Goal: Information Seeking & Learning: Learn about a topic

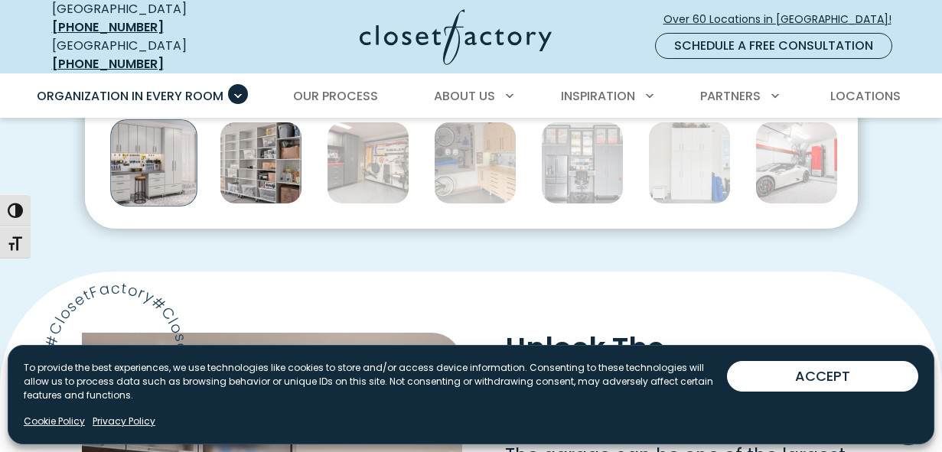
scroll to position [871, 0]
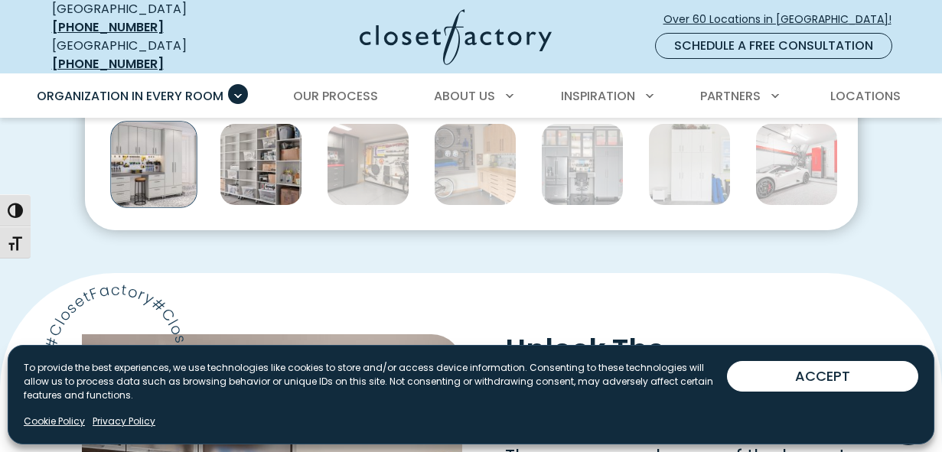
click at [253, 178] on img "Thumbnail Gallery" at bounding box center [261, 164] width 83 height 83
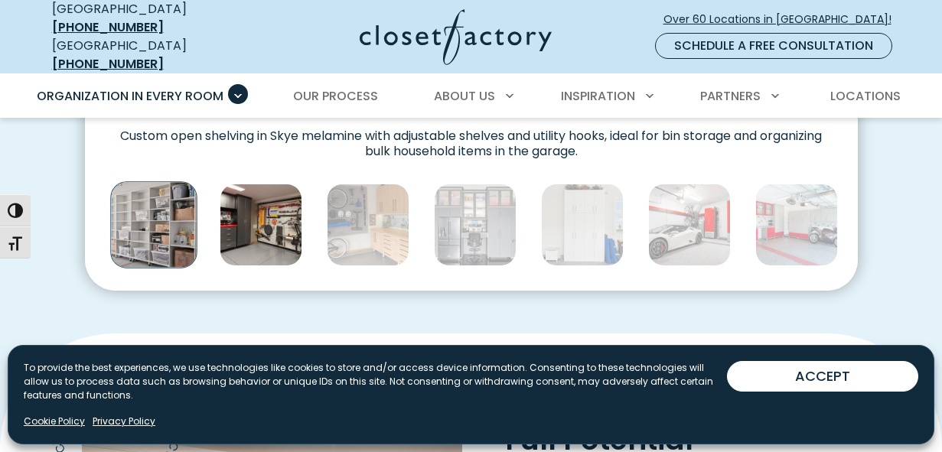
scroll to position [792, 0]
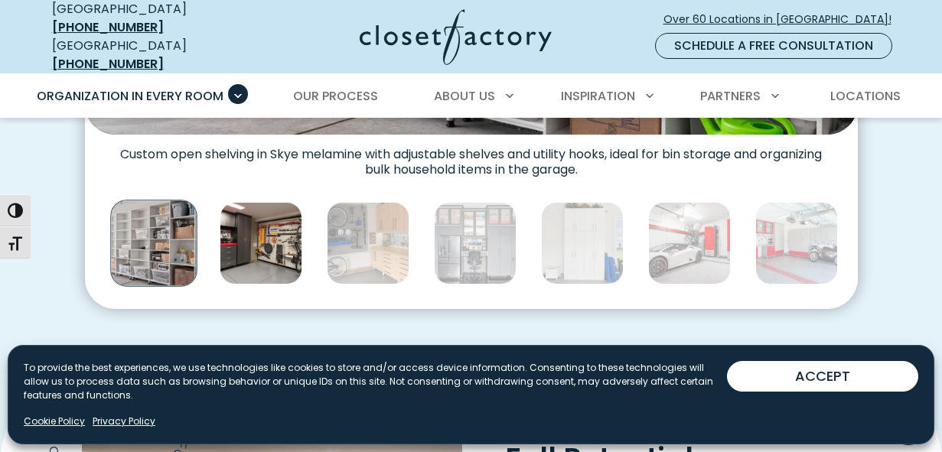
click at [266, 223] on img "Thumbnail Gallery" at bounding box center [261, 243] width 83 height 83
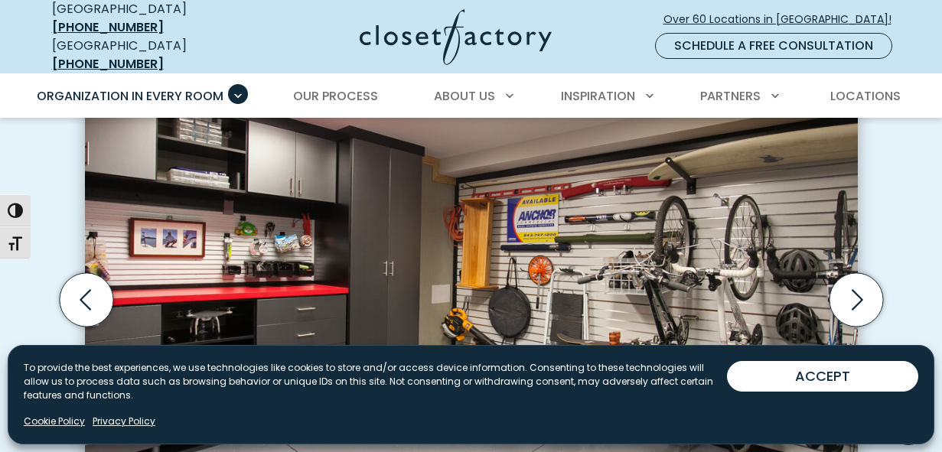
scroll to position [454, 0]
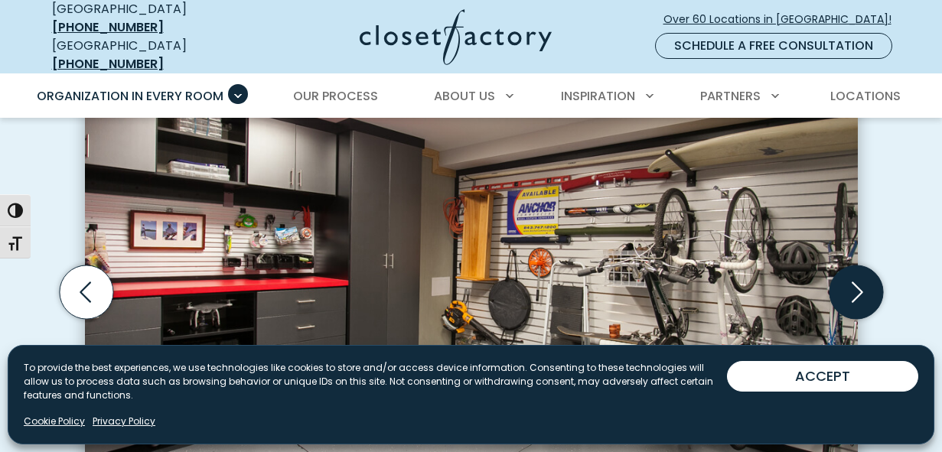
click at [844, 276] on icon "Next slide" at bounding box center [856, 293] width 54 height 54
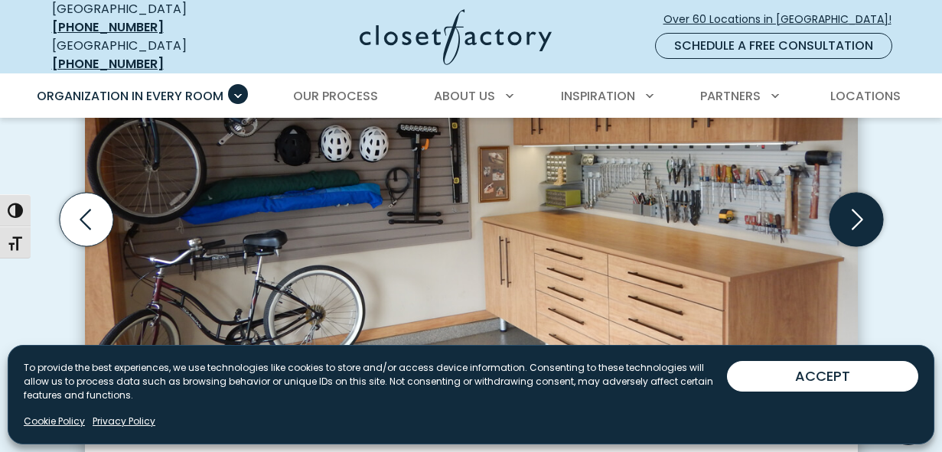
scroll to position [523, 0]
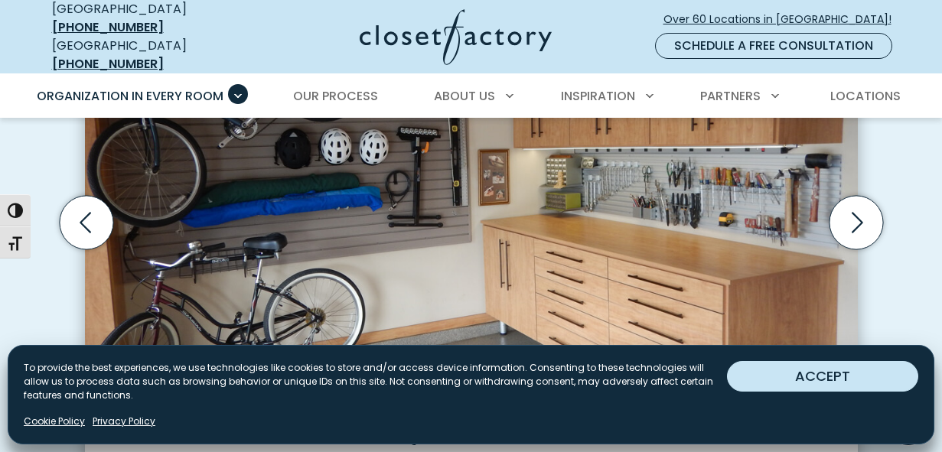
click at [822, 390] on button "ACCEPT" at bounding box center [822, 376] width 191 height 31
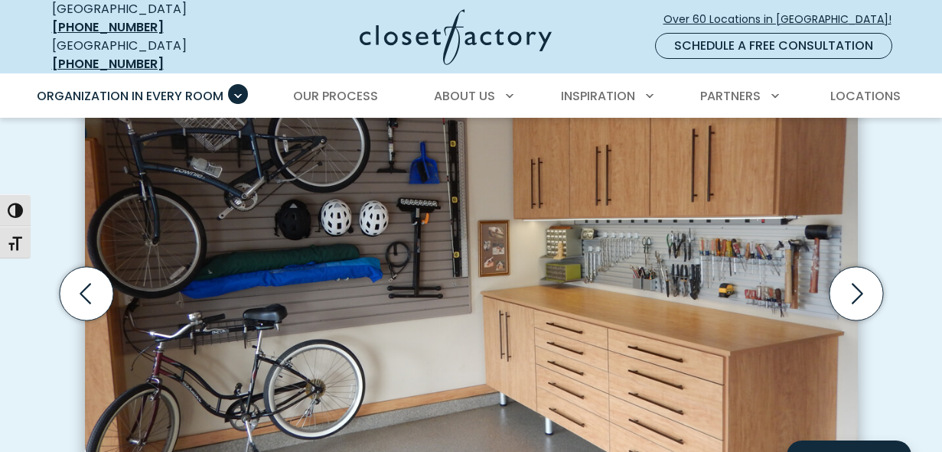
scroll to position [451, 0]
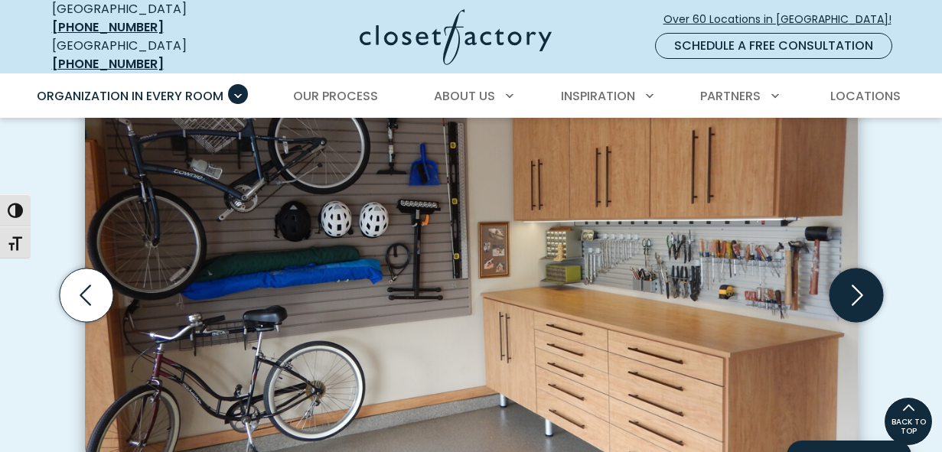
click at [849, 272] on icon "Next slide" at bounding box center [856, 296] width 54 height 54
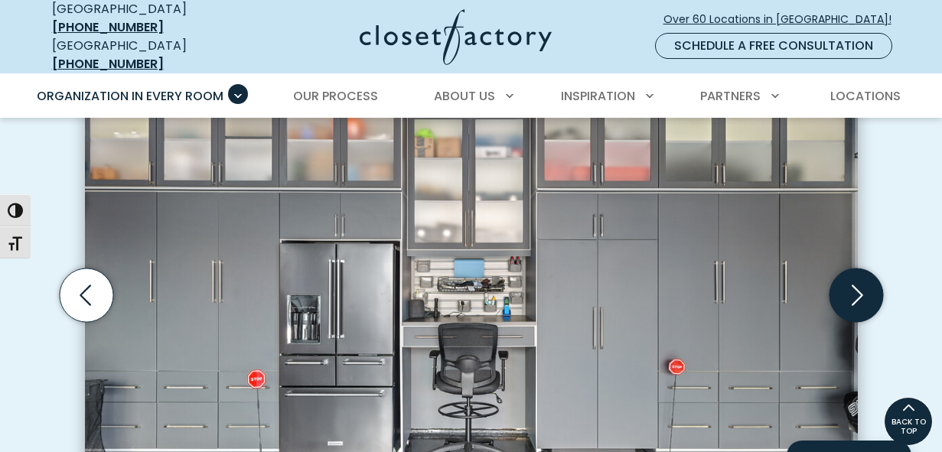
click at [849, 282] on icon "Next slide" at bounding box center [856, 296] width 54 height 54
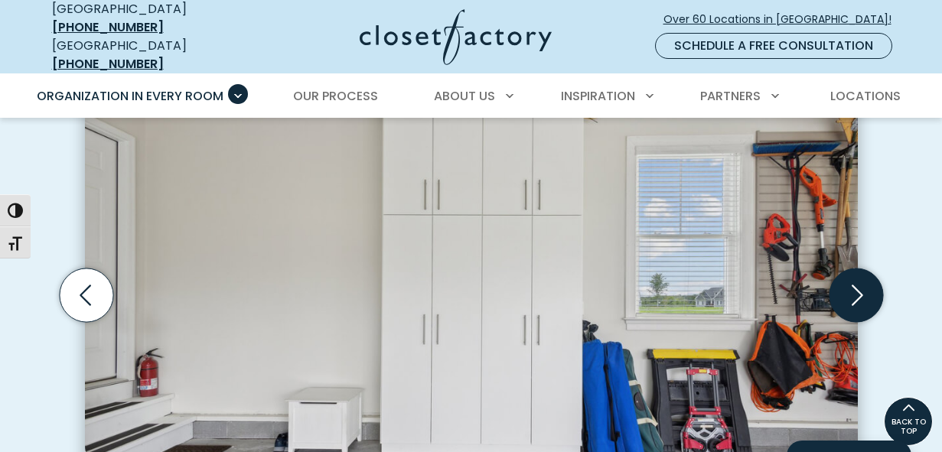
click at [848, 284] on icon "Next slide" at bounding box center [856, 296] width 54 height 54
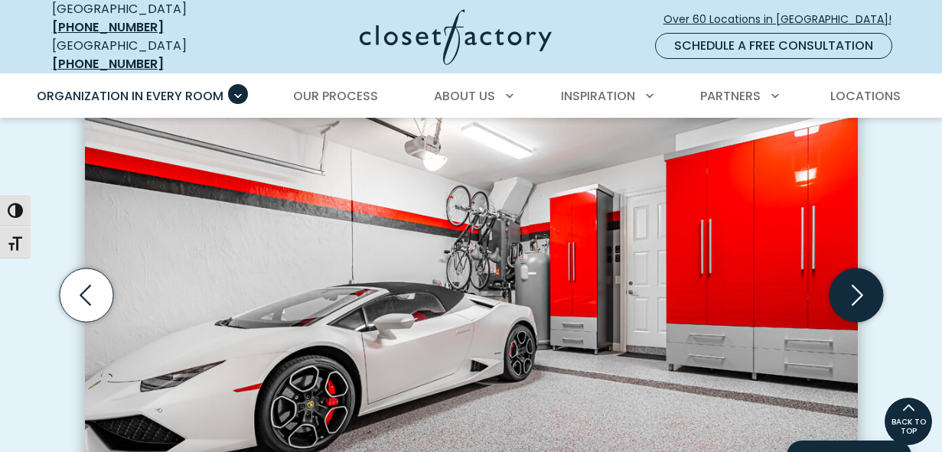
click at [848, 285] on icon "Next slide" at bounding box center [856, 296] width 54 height 54
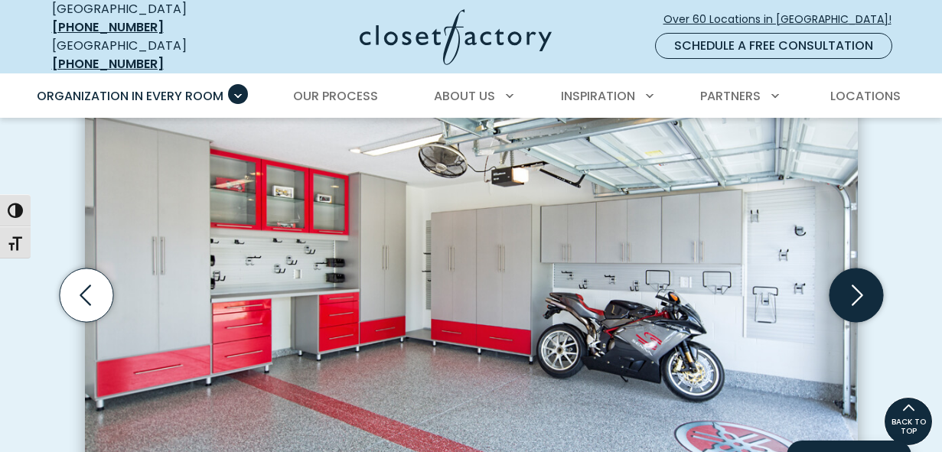
click at [847, 289] on icon "Next slide" at bounding box center [856, 296] width 54 height 54
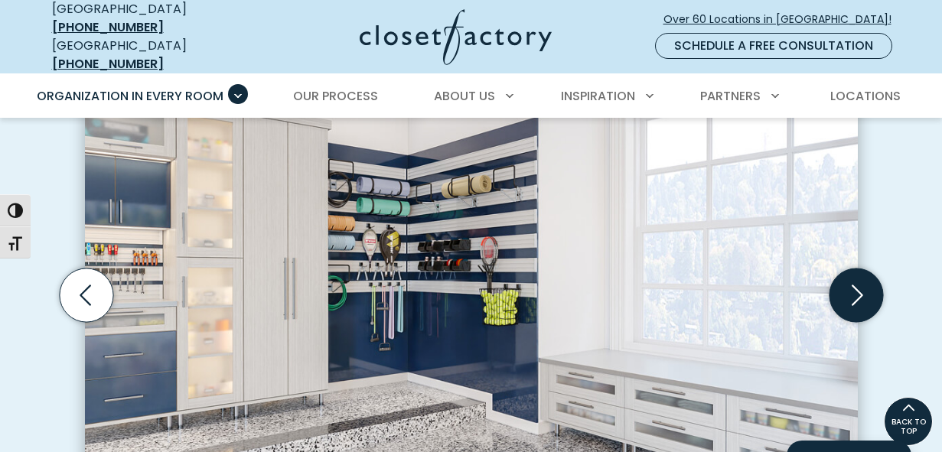
click at [846, 291] on icon "Next slide" at bounding box center [856, 296] width 54 height 54
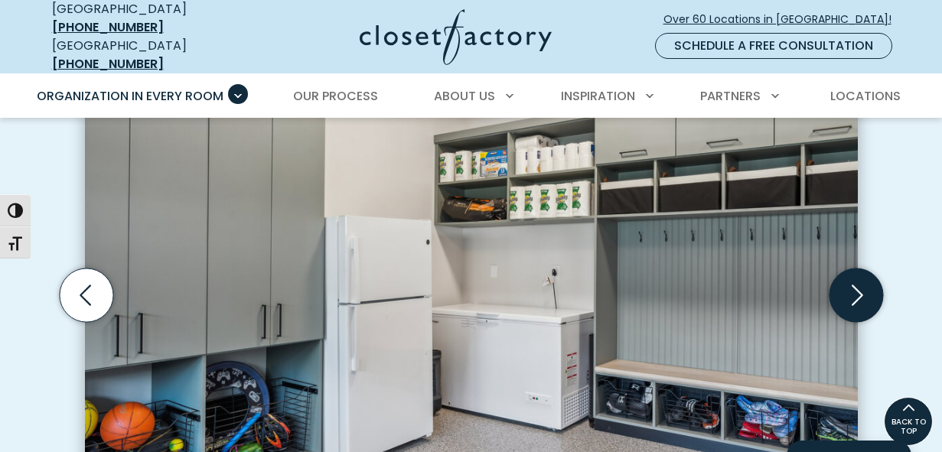
click at [846, 292] on icon "Next slide" at bounding box center [856, 296] width 54 height 54
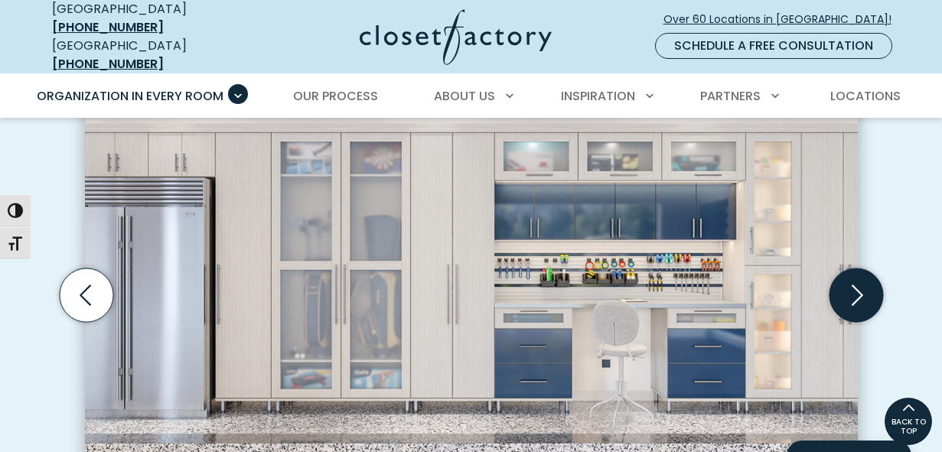
click at [845, 294] on icon "Next slide" at bounding box center [856, 296] width 54 height 54
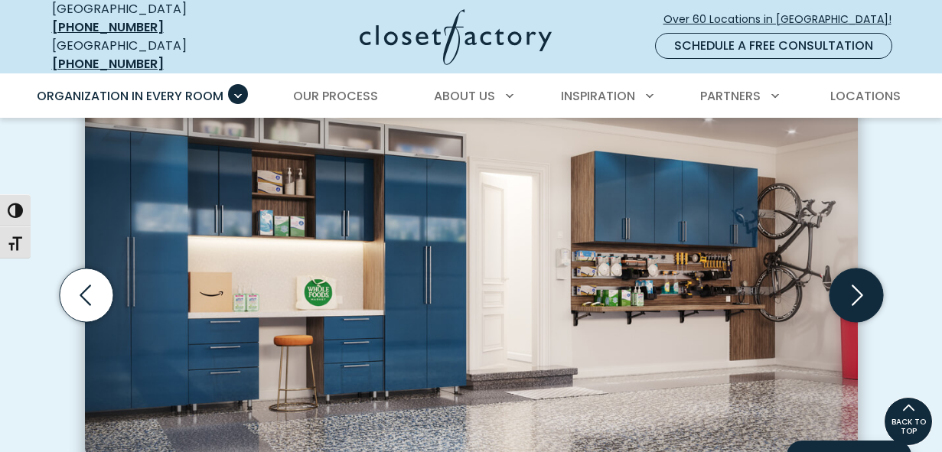
click at [844, 297] on icon "Next slide" at bounding box center [856, 296] width 54 height 54
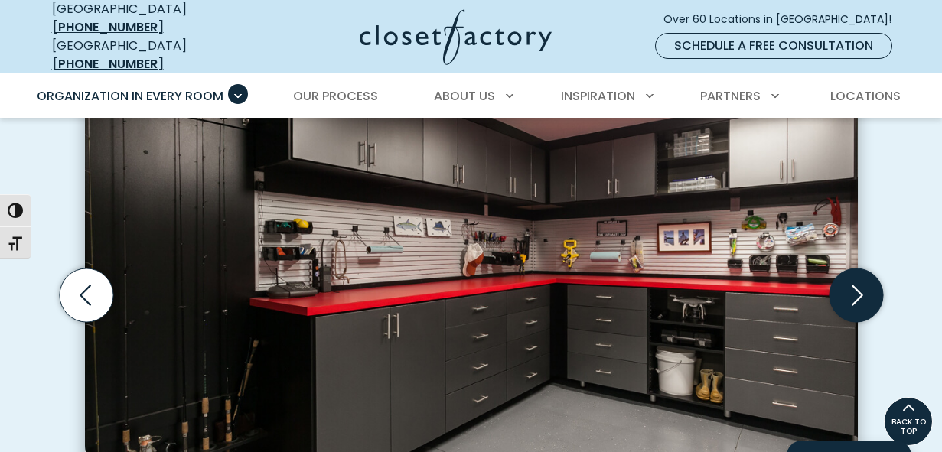
click at [844, 298] on icon "Next slide" at bounding box center [856, 296] width 54 height 54
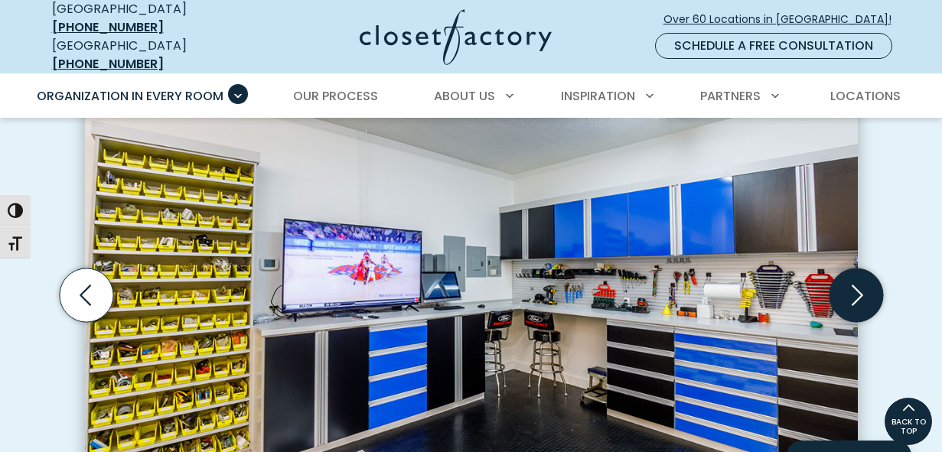
click at [844, 301] on icon "Next slide" at bounding box center [856, 296] width 54 height 54
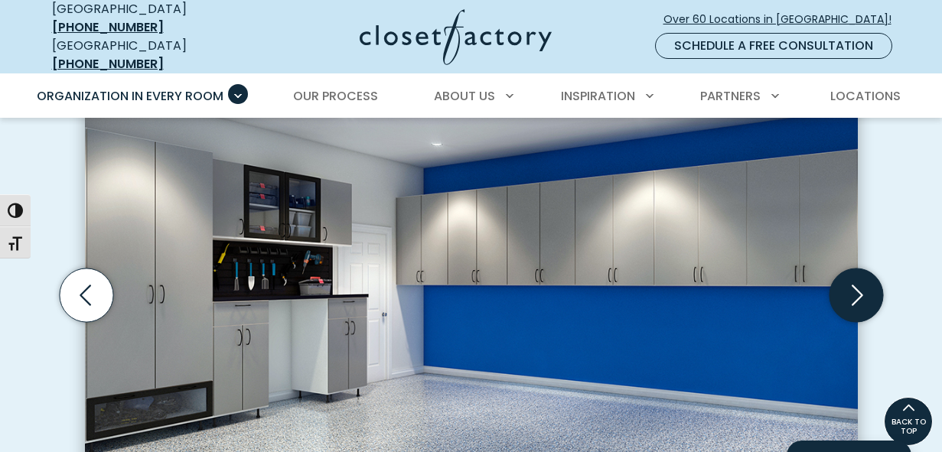
click at [844, 302] on icon "Next slide" at bounding box center [856, 296] width 54 height 54
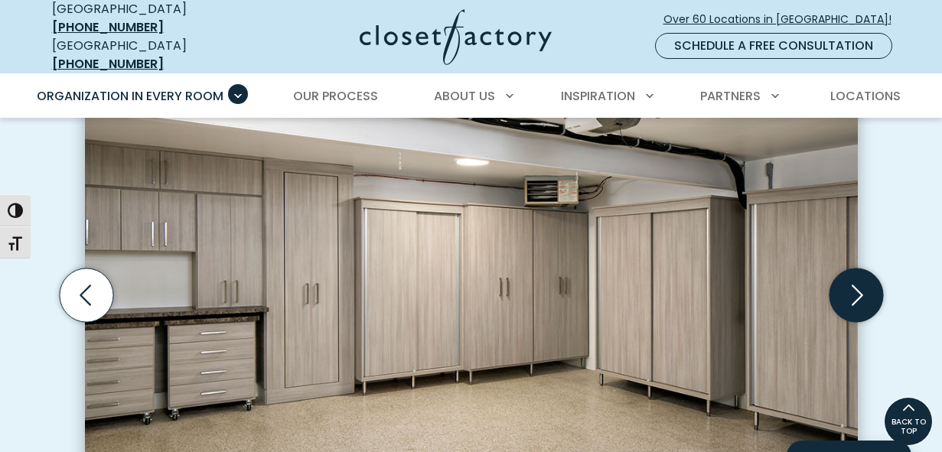
click at [843, 305] on icon "Next slide" at bounding box center [856, 296] width 54 height 54
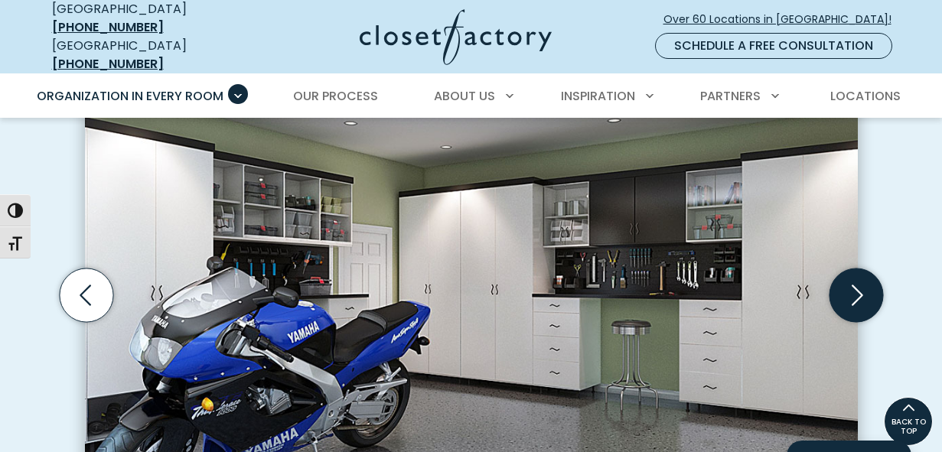
click at [843, 307] on icon "Next slide" at bounding box center [856, 296] width 54 height 54
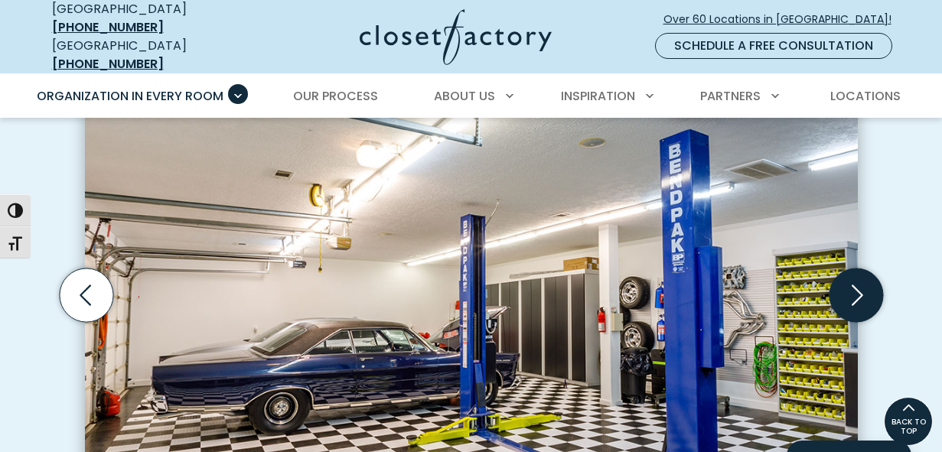
click at [843, 308] on icon "Next slide" at bounding box center [856, 296] width 66 height 66
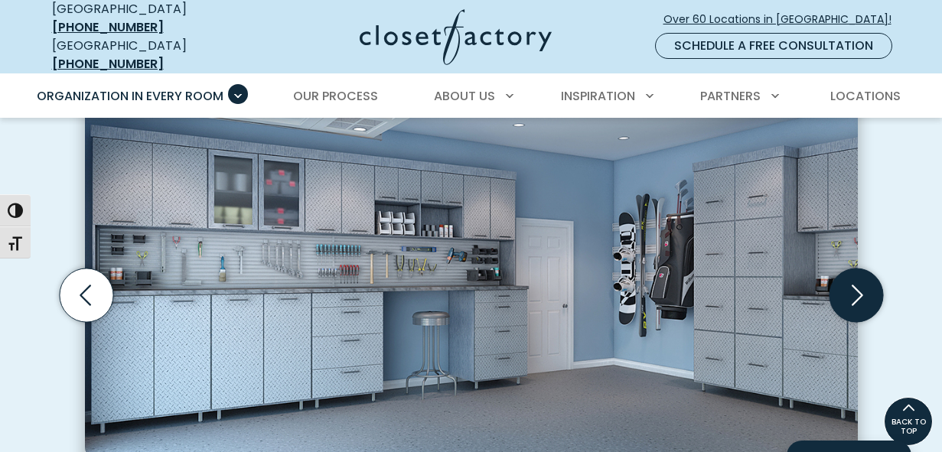
click at [842, 311] on icon "Next slide" at bounding box center [856, 296] width 66 height 66
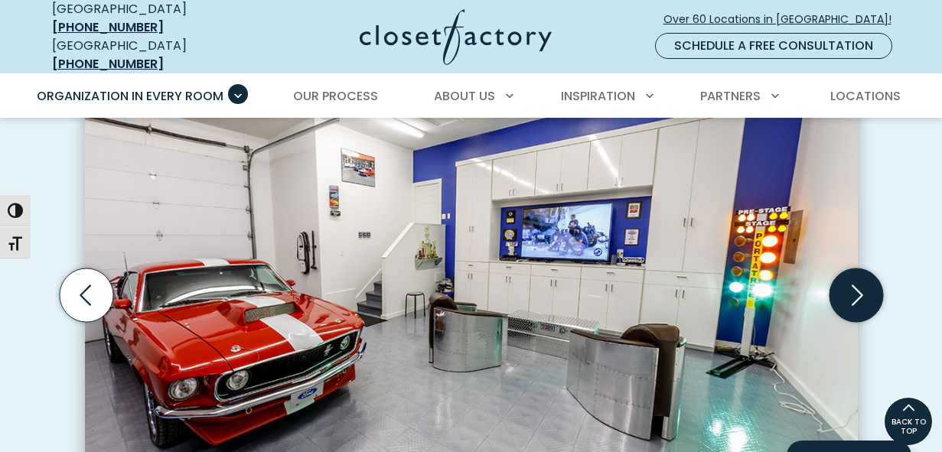
click at [842, 312] on icon "Next slide" at bounding box center [856, 296] width 66 height 66
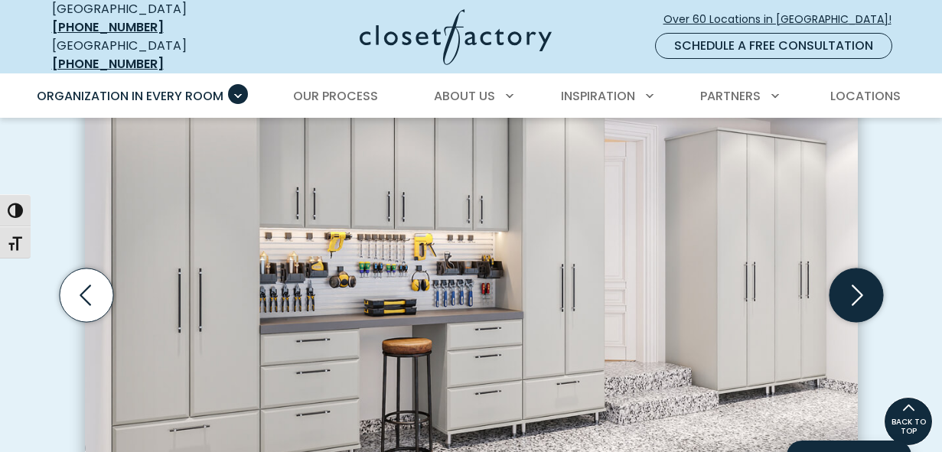
click at [842, 313] on icon "Next slide" at bounding box center [856, 296] width 66 height 66
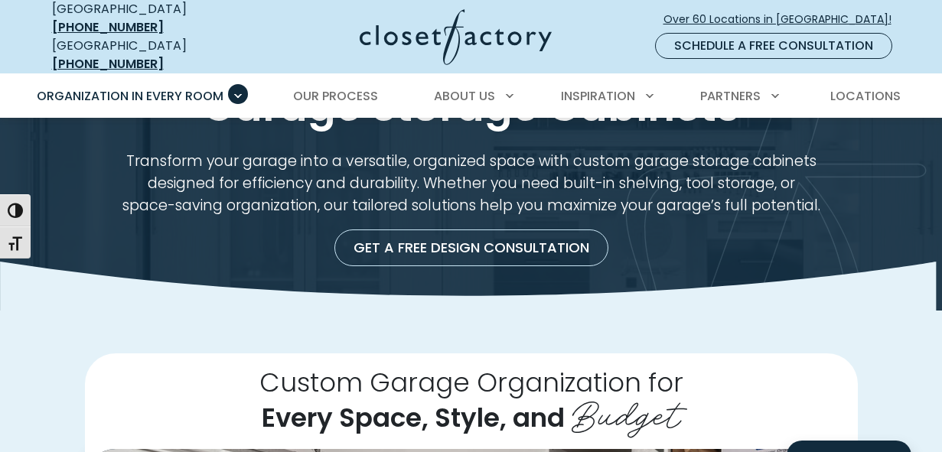
scroll to position [0, 0]
